Goal: Information Seeking & Learning: Learn about a topic

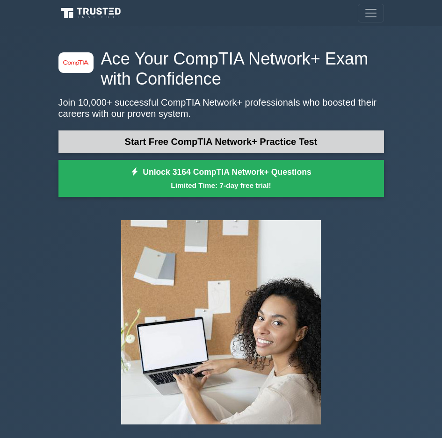
click at [281, 134] on link "Start Free CompTIA Network+ Practice Test" at bounding box center [220, 141] width 325 height 22
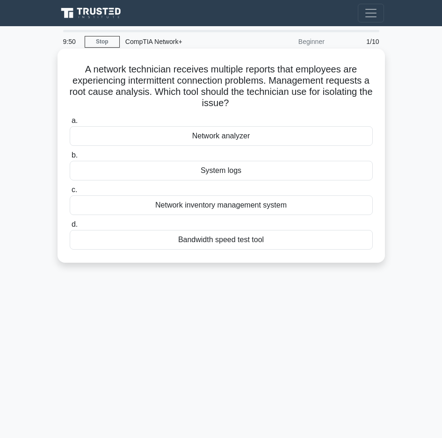
drag, startPoint x: 193, startPoint y: 65, endPoint x: 367, endPoint y: 110, distance: 179.5
click at [367, 110] on div "A network technician receives multiple reports that employees are experiencing …" at bounding box center [221, 155] width 320 height 207
click at [253, 170] on div "System logs" at bounding box center [221, 171] width 303 height 20
click at [70, 158] on input "b. System logs" at bounding box center [70, 155] width 0 height 6
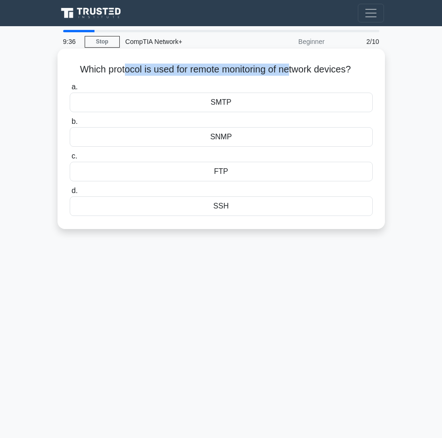
drag, startPoint x: 122, startPoint y: 66, endPoint x: 290, endPoint y: 70, distance: 168.8
click at [290, 70] on h5 "Which protocol is used for remote monitoring of network devices? .spinner_0XTQ{…" at bounding box center [221, 70] width 305 height 12
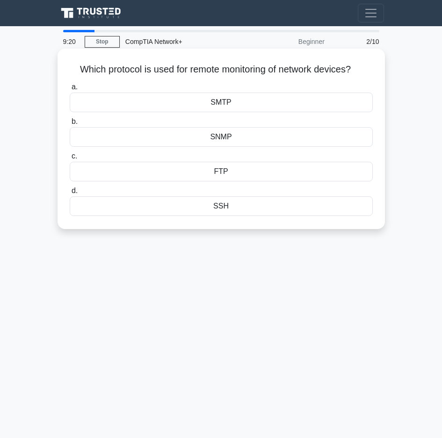
click at [252, 207] on div "SSH" at bounding box center [221, 206] width 303 height 20
click at [70, 194] on input "d. SSH" at bounding box center [70, 191] width 0 height 6
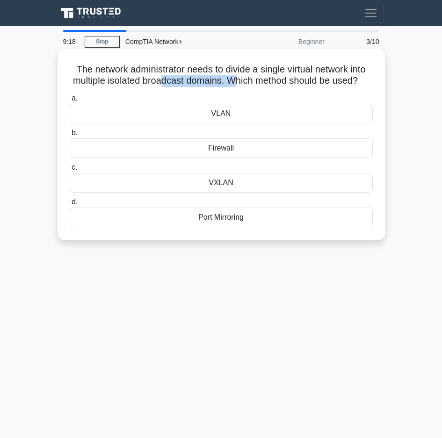
drag, startPoint x: 170, startPoint y: 77, endPoint x: 243, endPoint y: 85, distance: 73.4
click at [243, 82] on h5 "The network administrator needs to divide a single virtual network into multipl…" at bounding box center [221, 75] width 305 height 23
click at [243, 85] on h5 "The network administrator needs to divide a single virtual network into multipl…" at bounding box center [221, 75] width 305 height 23
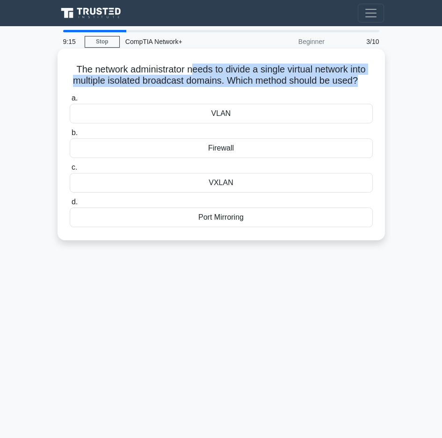
drag, startPoint x: 189, startPoint y: 72, endPoint x: 375, endPoint y: 79, distance: 186.2
click at [375, 79] on div "The network administrator needs to divide a single virtual network into multipl…" at bounding box center [221, 144] width 320 height 184
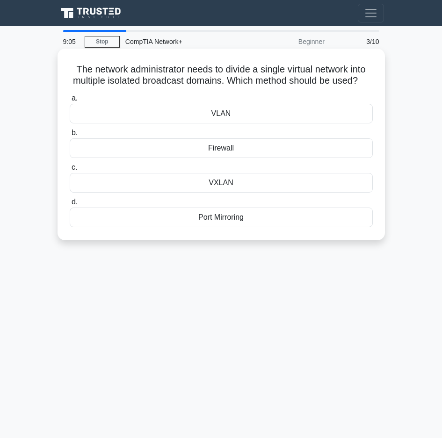
click at [271, 122] on div "VLAN" at bounding box center [221, 114] width 303 height 20
click at [70, 101] on input "a. VLAN" at bounding box center [70, 98] width 0 height 6
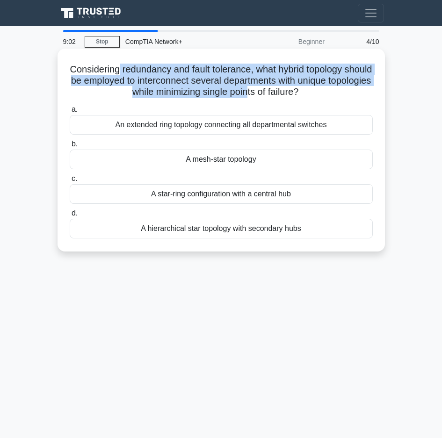
drag, startPoint x: 129, startPoint y: 69, endPoint x: 273, endPoint y: 89, distance: 144.9
click at [273, 89] on h5 "Considering redundancy and fault tolerance, what hybrid topology should be empl…" at bounding box center [221, 81] width 305 height 35
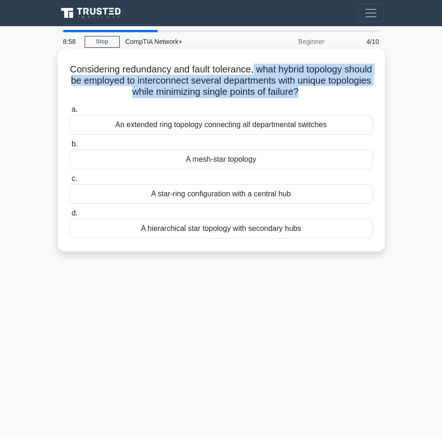
drag, startPoint x: 268, startPoint y: 68, endPoint x: 325, endPoint y: 97, distance: 64.4
click at [325, 97] on h5 "Considering redundancy and fault tolerance, what hybrid topology should be empl…" at bounding box center [221, 81] width 305 height 35
click at [326, 93] on h5 "Considering redundancy and fault tolerance, what hybrid topology should be empl…" at bounding box center [221, 81] width 305 height 35
drag, startPoint x: 131, startPoint y: 79, endPoint x: 369, endPoint y: 95, distance: 238.5
click at [369, 95] on h5 "Considering redundancy and fault tolerance, what hybrid topology should be empl…" at bounding box center [221, 81] width 305 height 35
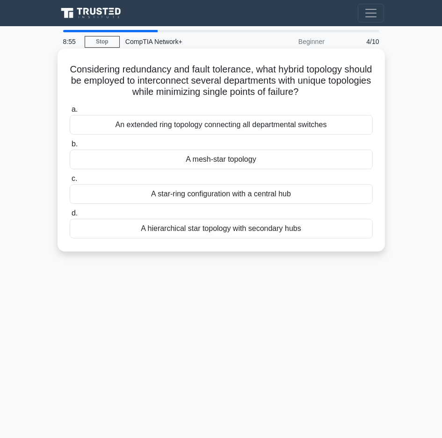
click at [367, 92] on h5 "Considering redundancy and fault tolerance, what hybrid topology should be empl…" at bounding box center [221, 81] width 305 height 35
click at [269, 161] on div "A mesh-star topology" at bounding box center [221, 160] width 303 height 20
click at [70, 147] on input "b. A mesh-star topology" at bounding box center [70, 144] width 0 height 6
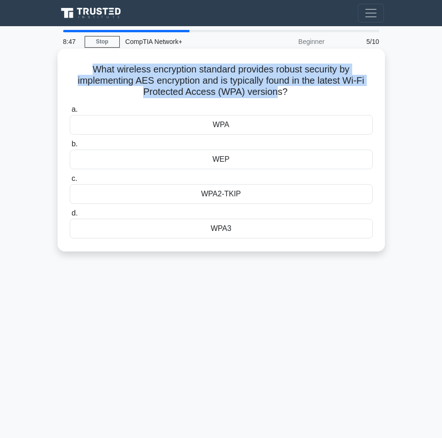
drag, startPoint x: 90, startPoint y: 69, endPoint x: 279, endPoint y: 86, distance: 189.2
click at [279, 86] on h5 "What wireless encryption standard provides robust security by implementing AES …" at bounding box center [221, 81] width 305 height 35
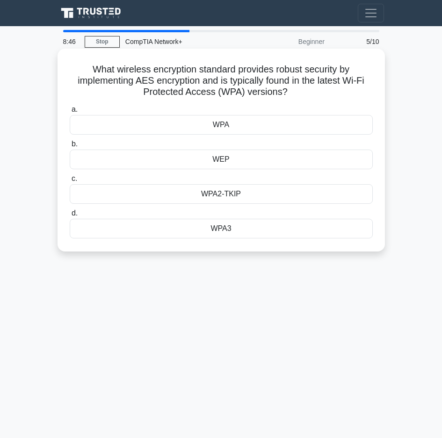
click at [280, 87] on h5 "What wireless encryption standard provides robust security by implementing AES …" at bounding box center [221, 81] width 305 height 35
drag, startPoint x: 270, startPoint y: 69, endPoint x: 316, endPoint y: 95, distance: 53.2
click at [315, 94] on h5 "What wireless encryption standard provides robust security by implementing AES …" at bounding box center [221, 81] width 305 height 35
click at [316, 96] on h5 "What wireless encryption standard provides robust security by implementing AES …" at bounding box center [221, 81] width 305 height 35
click at [259, 225] on div "WPA3" at bounding box center [221, 229] width 303 height 20
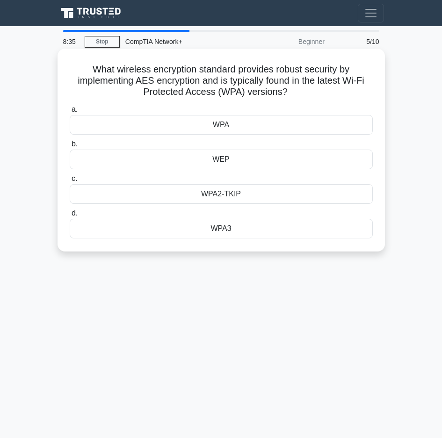
click at [70, 216] on input "d. WPA3" at bounding box center [70, 213] width 0 height 6
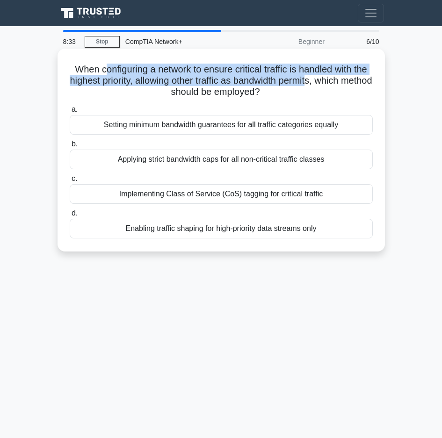
drag, startPoint x: 108, startPoint y: 66, endPoint x: 336, endPoint y: 83, distance: 228.3
click at [336, 83] on h5 "When configuring a network to ensure critical traffic is handled with the highe…" at bounding box center [221, 81] width 305 height 35
drag, startPoint x: 179, startPoint y: 77, endPoint x: 355, endPoint y: 90, distance: 177.2
click at [355, 90] on h5 "When configuring a network to ensure critical traffic is handled with the highe…" at bounding box center [221, 81] width 305 height 35
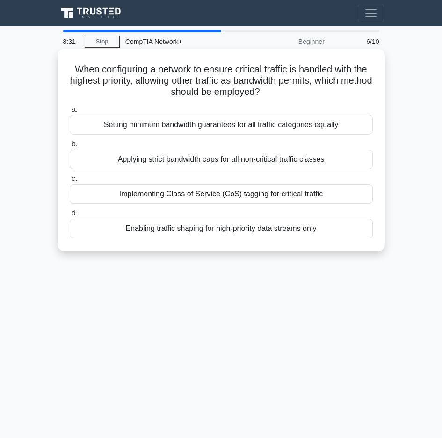
click at [355, 90] on h5 "When configuring a network to ensure critical traffic is handled with the highe…" at bounding box center [221, 81] width 305 height 35
drag, startPoint x: 83, startPoint y: 69, endPoint x: 158, endPoint y: 73, distance: 74.9
click at [158, 73] on h5 "When configuring a network to ensure critical traffic is handled with the highe…" at bounding box center [221, 81] width 305 height 35
drag, startPoint x: 83, startPoint y: 66, endPoint x: 161, endPoint y: 73, distance: 78.8
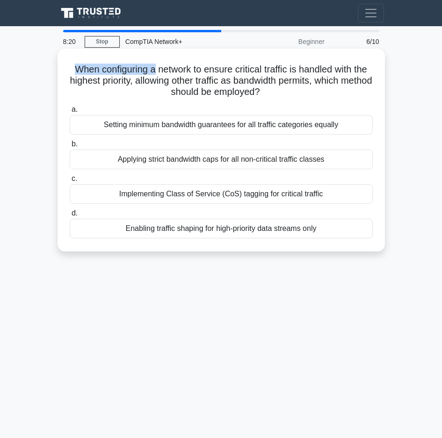
click at [161, 73] on h5 "When configuring a network to ensure critical traffic is handled with the highe…" at bounding box center [221, 81] width 305 height 35
click at [169, 72] on h5 "When configuring a network to ensure critical traffic is handled with the highe…" at bounding box center [221, 81] width 305 height 35
drag, startPoint x: 156, startPoint y: 70, endPoint x: 292, endPoint y: 94, distance: 138.6
click at [292, 93] on h5 "When configuring a network to ensure critical traffic is handled with the highe…" at bounding box center [221, 81] width 305 height 35
click at [295, 93] on h5 "When configuring a network to ensure critical traffic is handled with the highe…" at bounding box center [221, 81] width 305 height 35
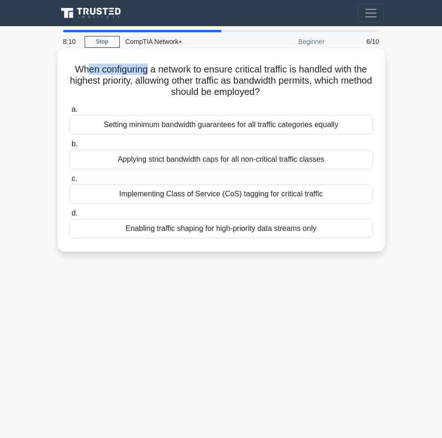
drag, startPoint x: 97, startPoint y: 68, endPoint x: 154, endPoint y: 70, distance: 57.1
click at [154, 70] on h5 "When configuring a network to ensure critical traffic is handled with the highe…" at bounding box center [221, 81] width 305 height 35
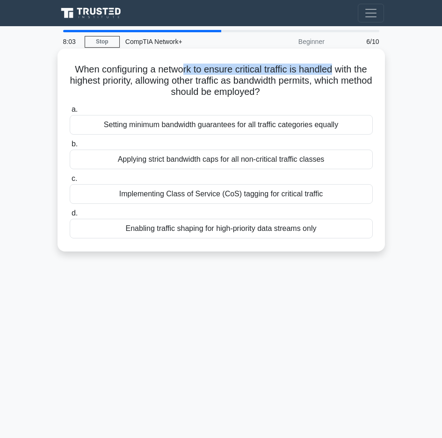
drag, startPoint x: 191, startPoint y: 74, endPoint x: 342, endPoint y: 71, distance: 151.0
click at [342, 71] on h5 "When configuring a network to ensure critical traffic is handled with the highe…" at bounding box center [221, 81] width 305 height 35
click at [342, 72] on h5 "When configuring a network to ensure critical traffic is handled with the highe…" at bounding box center [221, 81] width 305 height 35
click at [198, 154] on div "Applying strict bandwidth caps for all non-critical traffic classes" at bounding box center [221, 160] width 303 height 20
click at [70, 147] on input "b. Applying strict bandwidth caps for all non-critical traffic classes" at bounding box center [70, 144] width 0 height 6
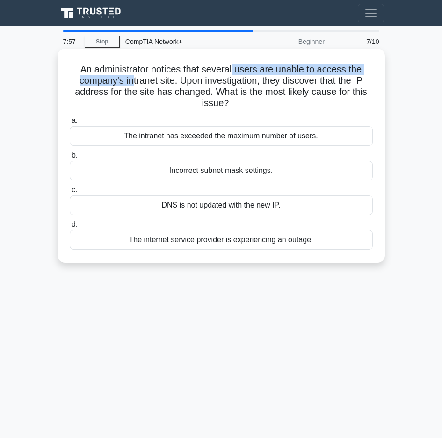
drag, startPoint x: 136, startPoint y: 75, endPoint x: 234, endPoint y: 73, distance: 98.2
click at [234, 73] on h5 "An administrator notices that several users are unable to access the company's …" at bounding box center [221, 87] width 305 height 46
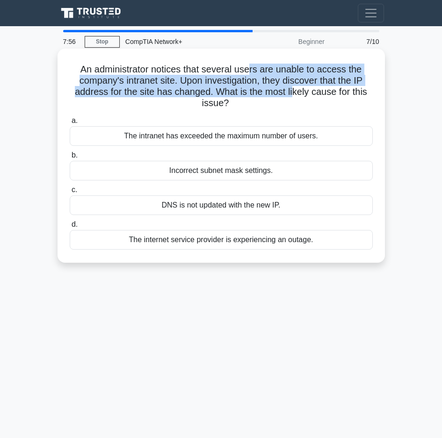
drag, startPoint x: 254, startPoint y: 72, endPoint x: 294, endPoint y: 91, distance: 43.5
click at [294, 91] on h5 "An administrator notices that several users are unable to access the company's …" at bounding box center [221, 87] width 305 height 46
